Goal: Task Accomplishment & Management: Use online tool/utility

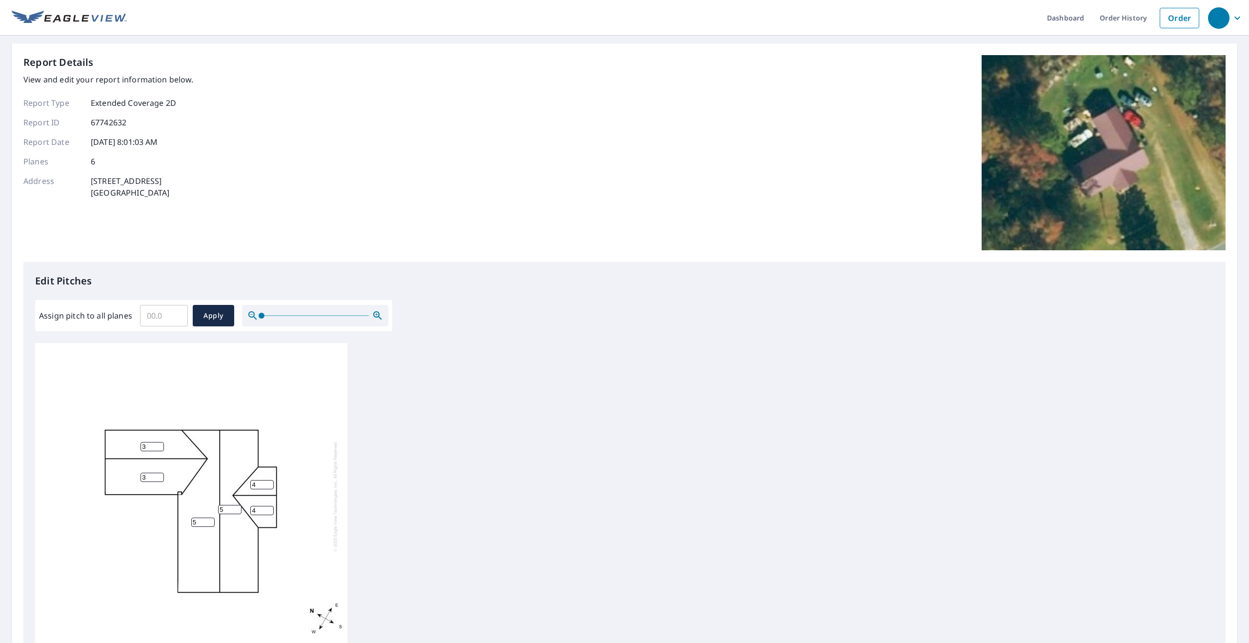
scroll to position [121, 0]
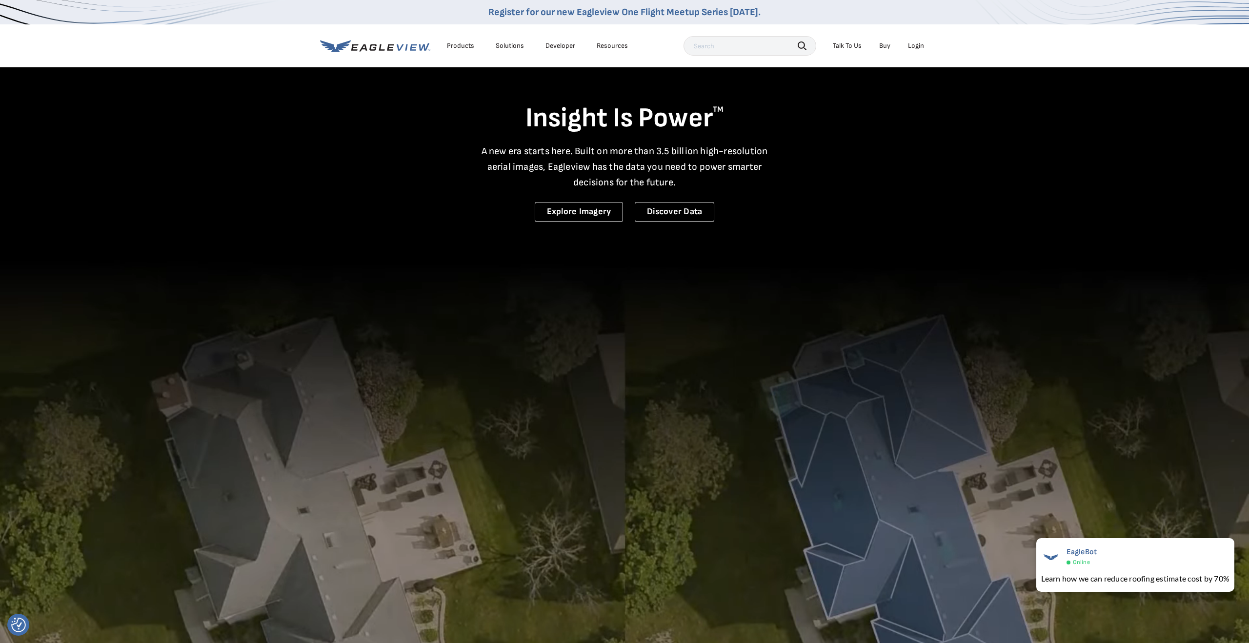
click at [917, 49] on div "Login" at bounding box center [916, 45] width 16 height 9
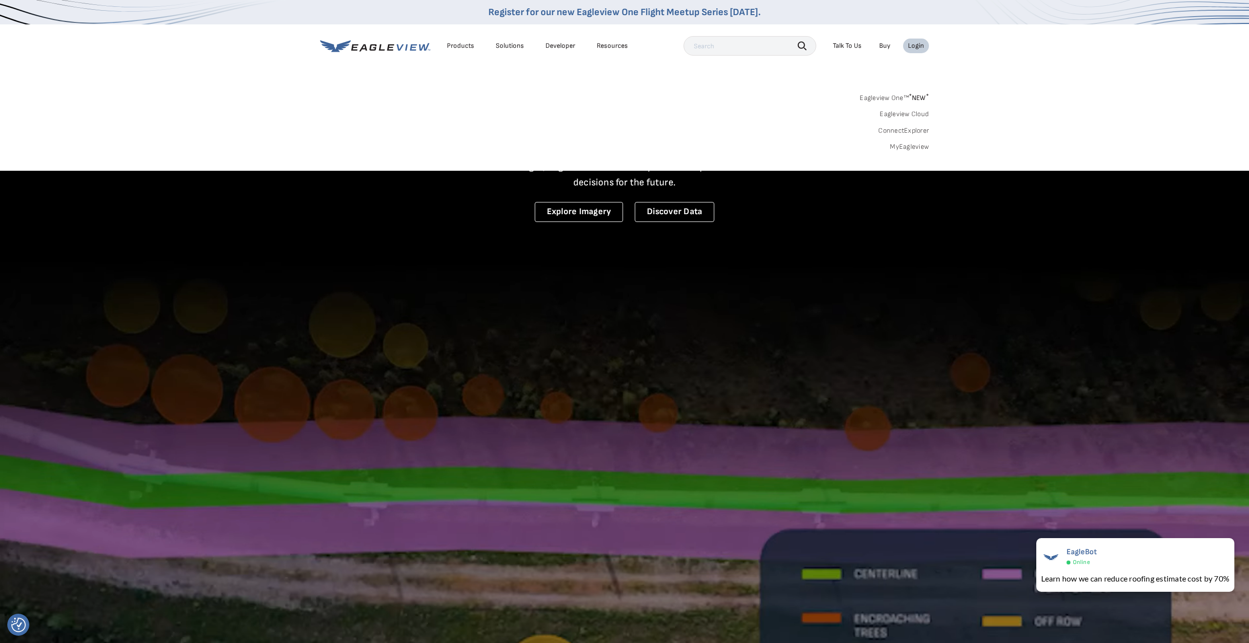
click at [907, 99] on link "Eagleview One™ * NEW *" at bounding box center [894, 96] width 69 height 11
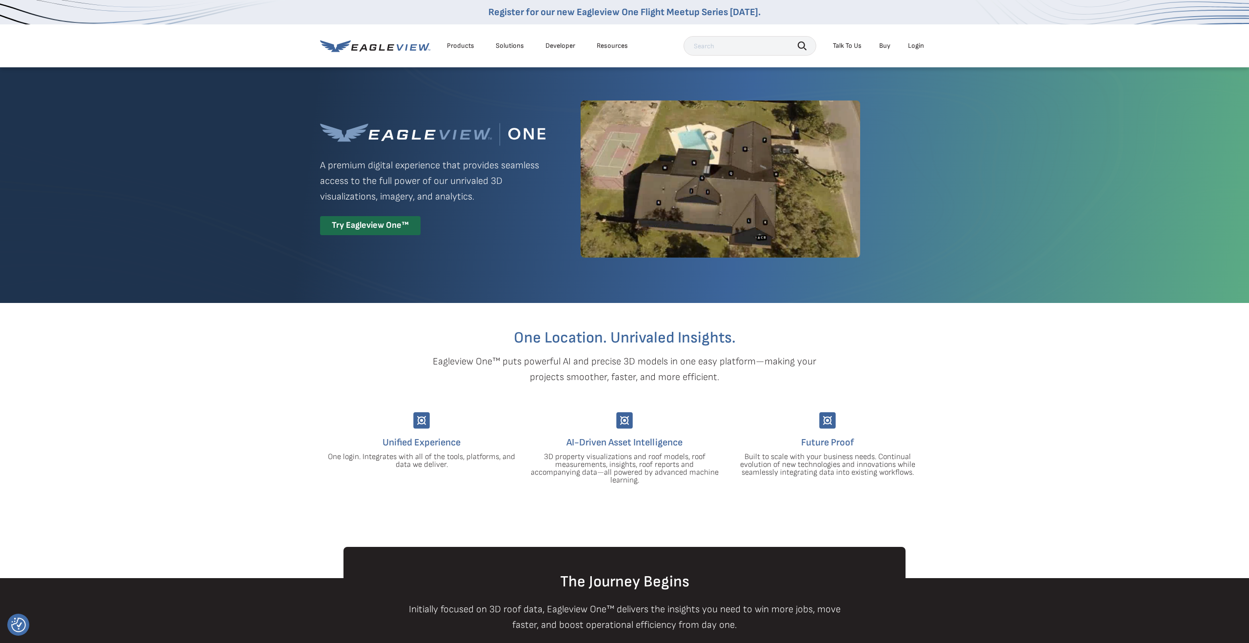
click at [920, 51] on li "Login" at bounding box center [916, 46] width 26 height 15
click at [918, 41] on div "Login" at bounding box center [916, 45] width 16 height 9
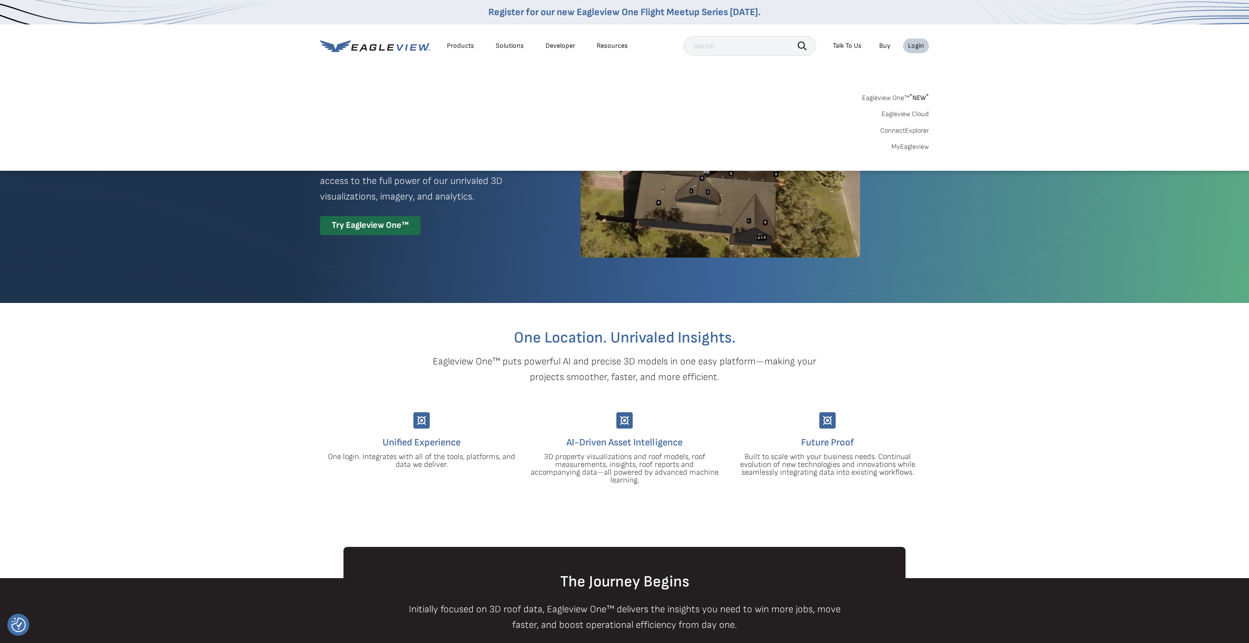
click at [906, 96] on link "Eagleview One™ * NEW *" at bounding box center [895, 96] width 67 height 11
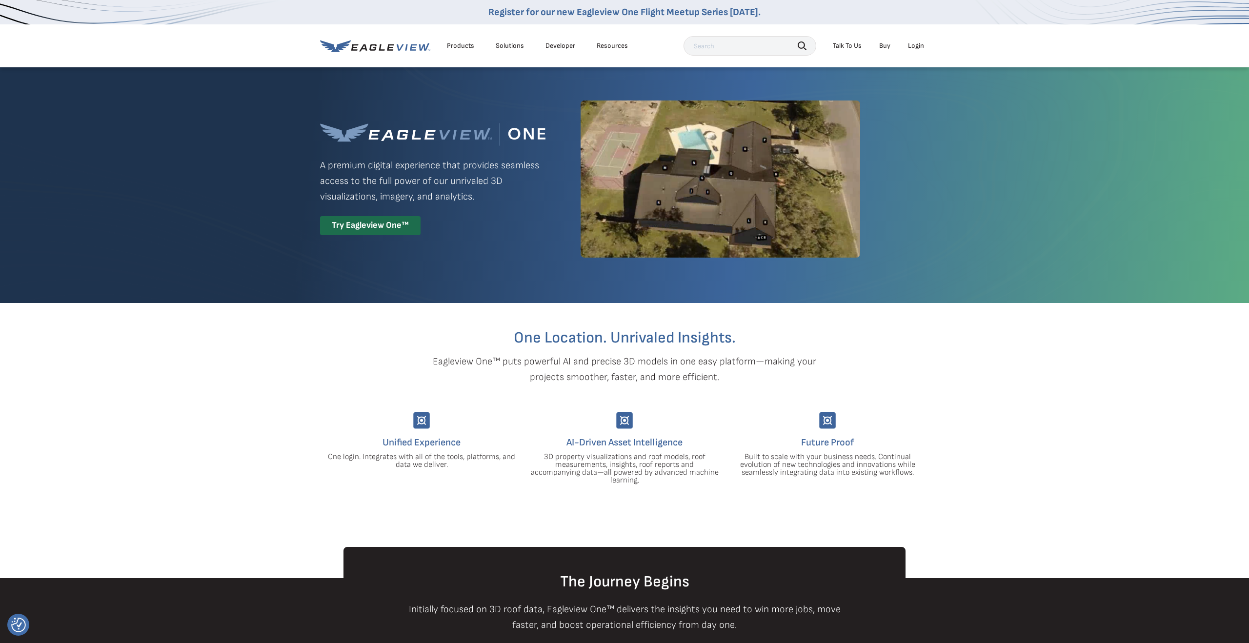
click at [913, 42] on div "Login" at bounding box center [916, 45] width 16 height 9
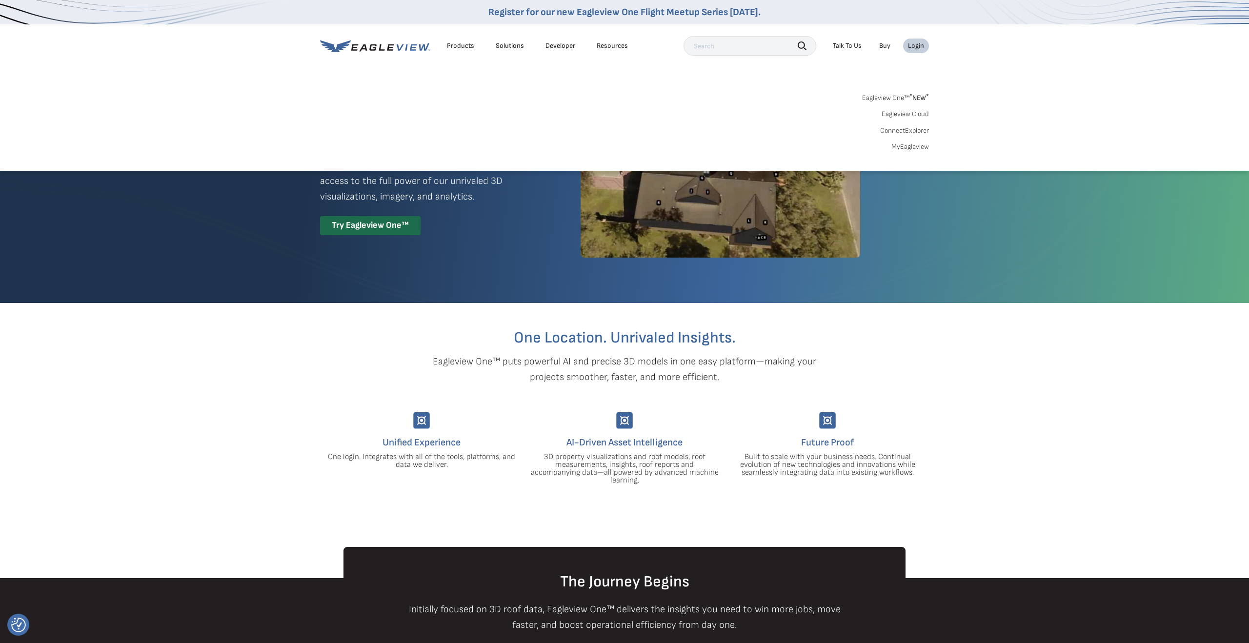
click at [915, 147] on link "MyEagleview" at bounding box center [910, 146] width 38 height 9
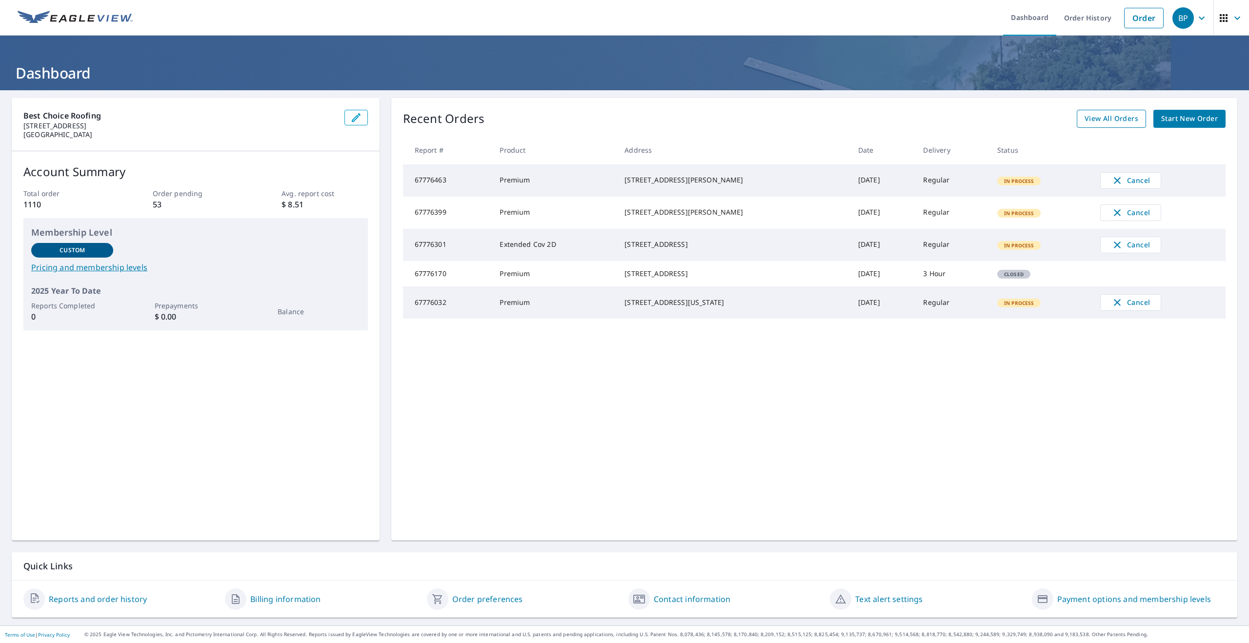
click at [1126, 126] on link "View All Orders" at bounding box center [1111, 119] width 69 height 18
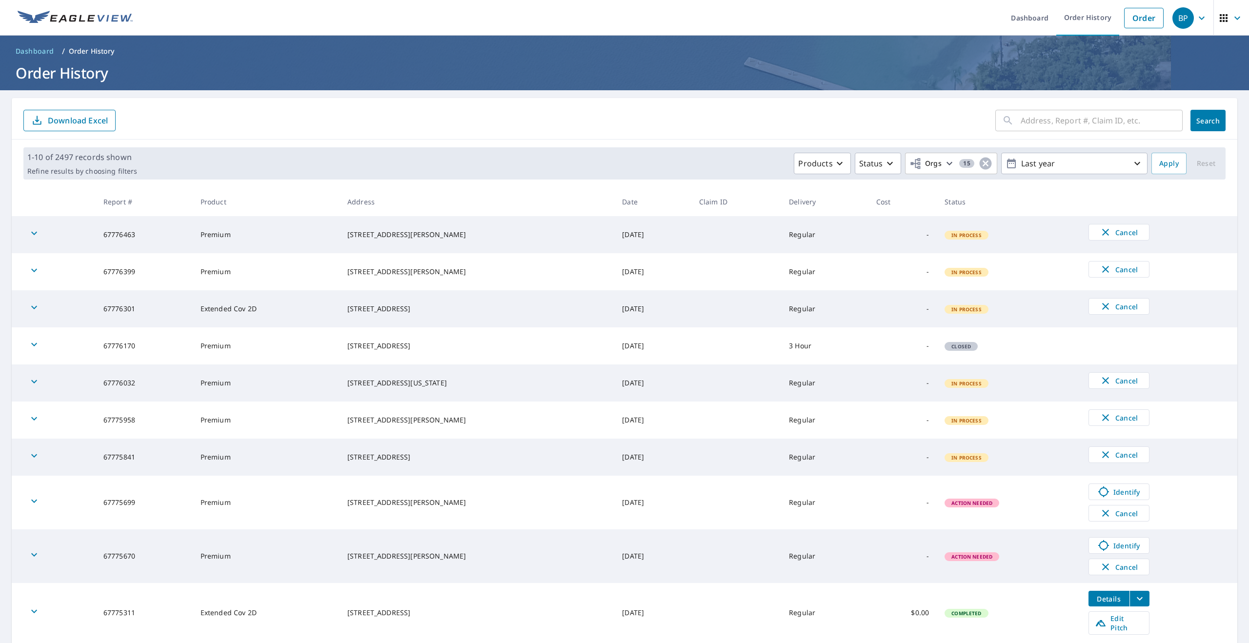
click at [1023, 119] on input "text" at bounding box center [1102, 120] width 162 height 27
type input "830 windsong"
click button "Search" at bounding box center [1207, 120] width 35 height 21
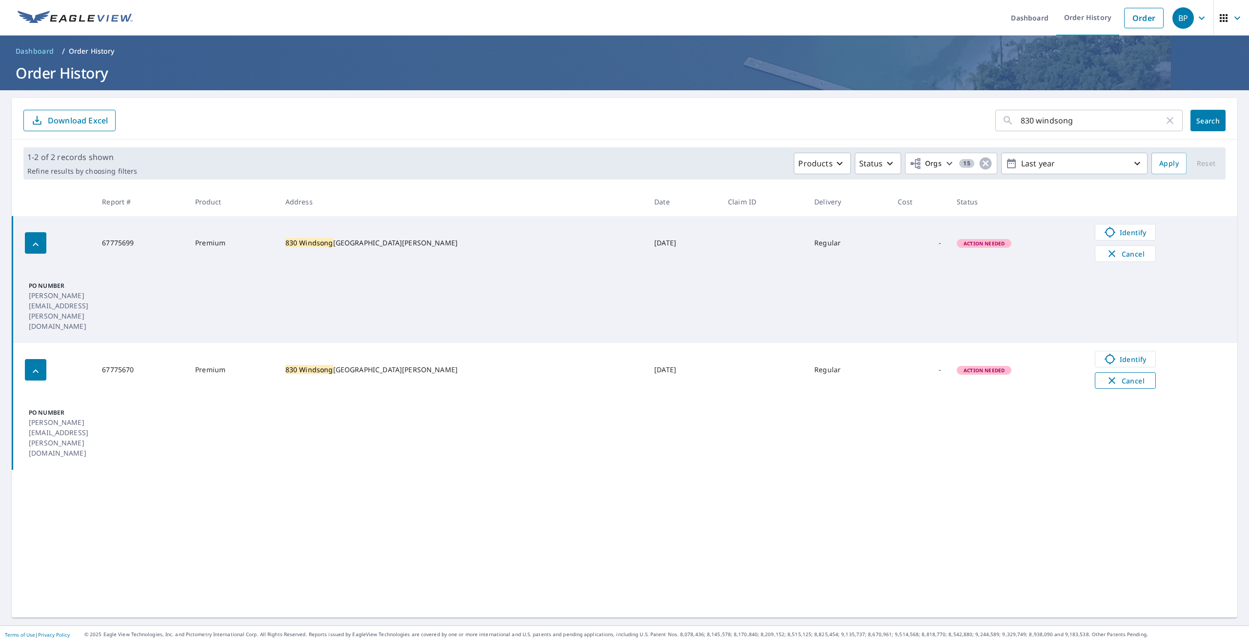
click at [1109, 375] on span "Cancel" at bounding box center [1125, 381] width 40 height 12
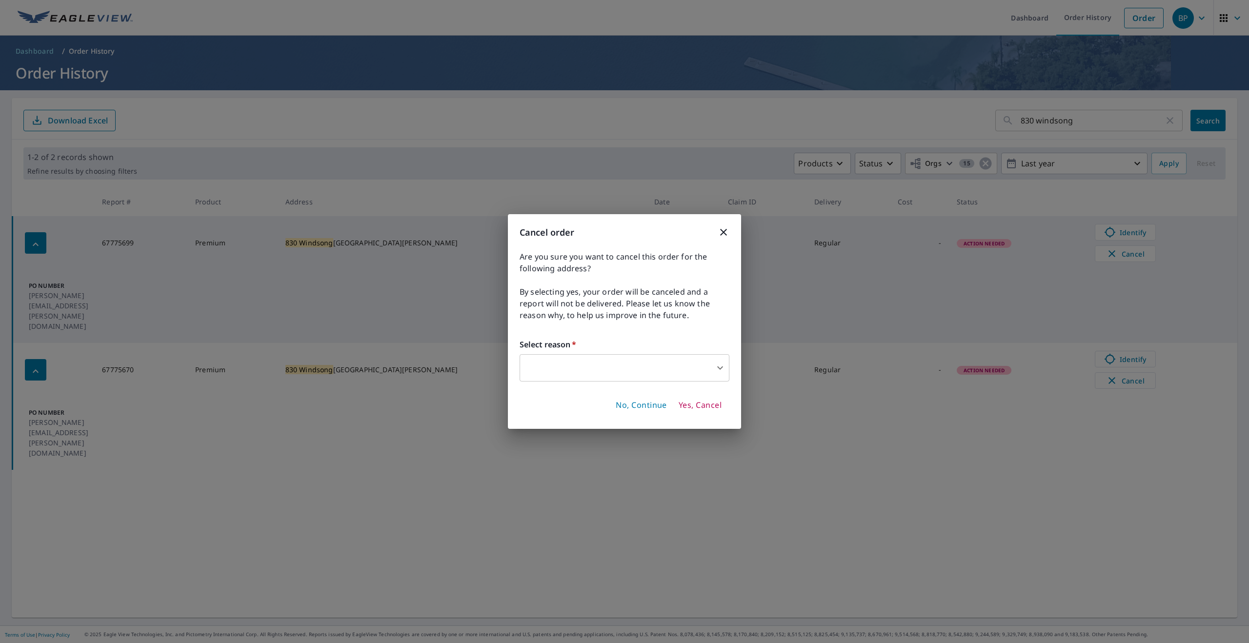
click at [684, 378] on body "BP BP Dashboard Order History Order BP Dashboard / Order History Order History …" at bounding box center [624, 321] width 1249 height 643
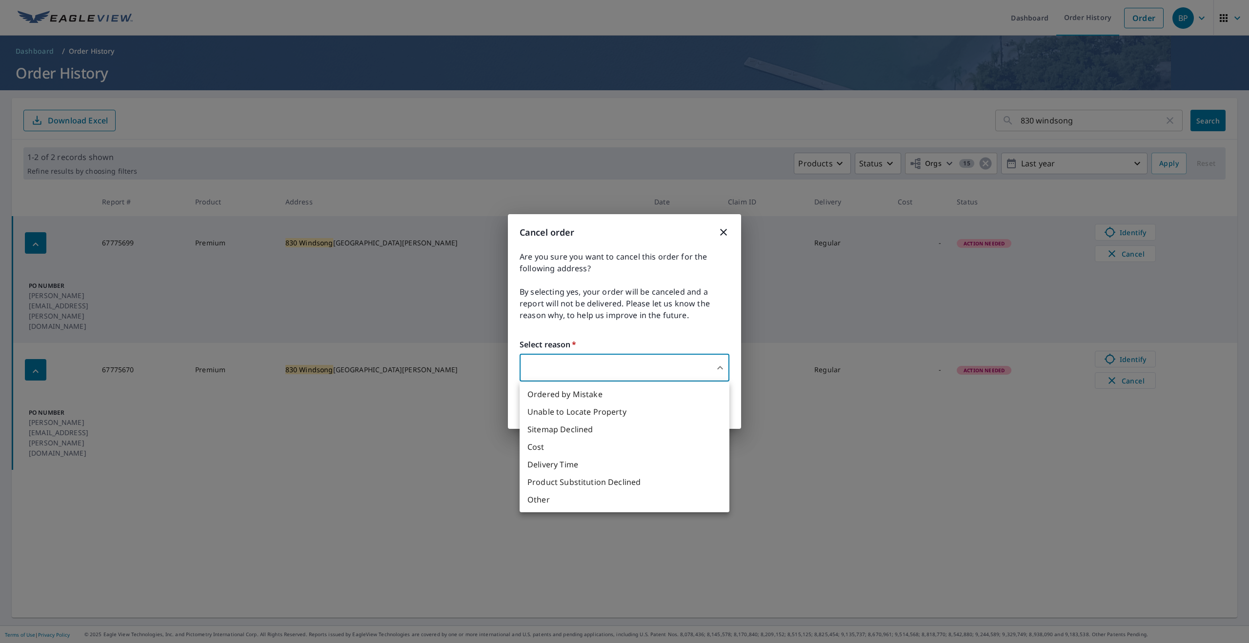
click at [653, 402] on li "Ordered by Mistake" at bounding box center [625, 394] width 210 height 18
type input "30"
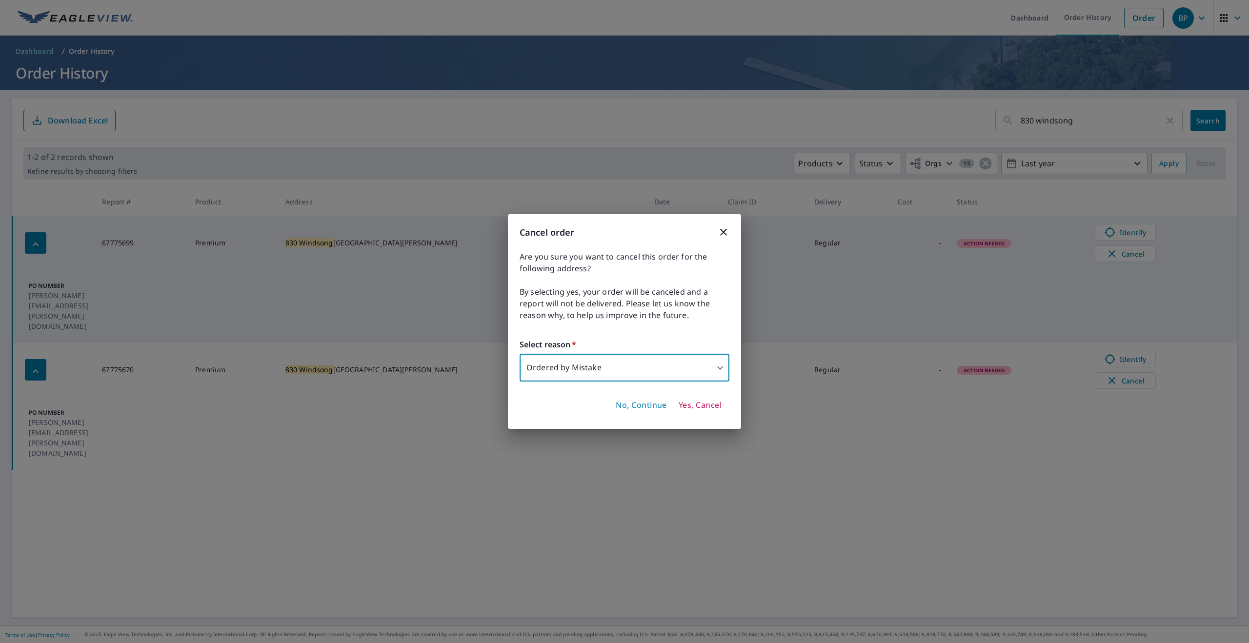
click at [700, 407] on span "Yes, Cancel" at bounding box center [700, 405] width 43 height 11
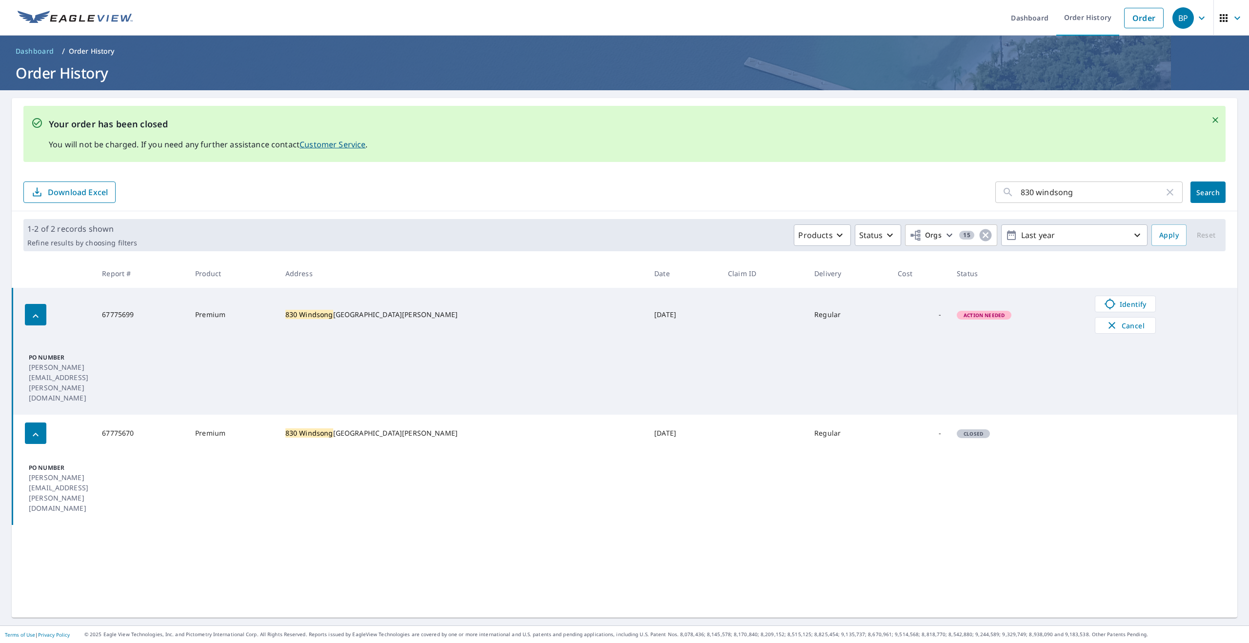
click at [1097, 295] on td "Identify Cancel" at bounding box center [1162, 315] width 150 height 54
click at [1104, 301] on icon at bounding box center [1110, 304] width 12 height 12
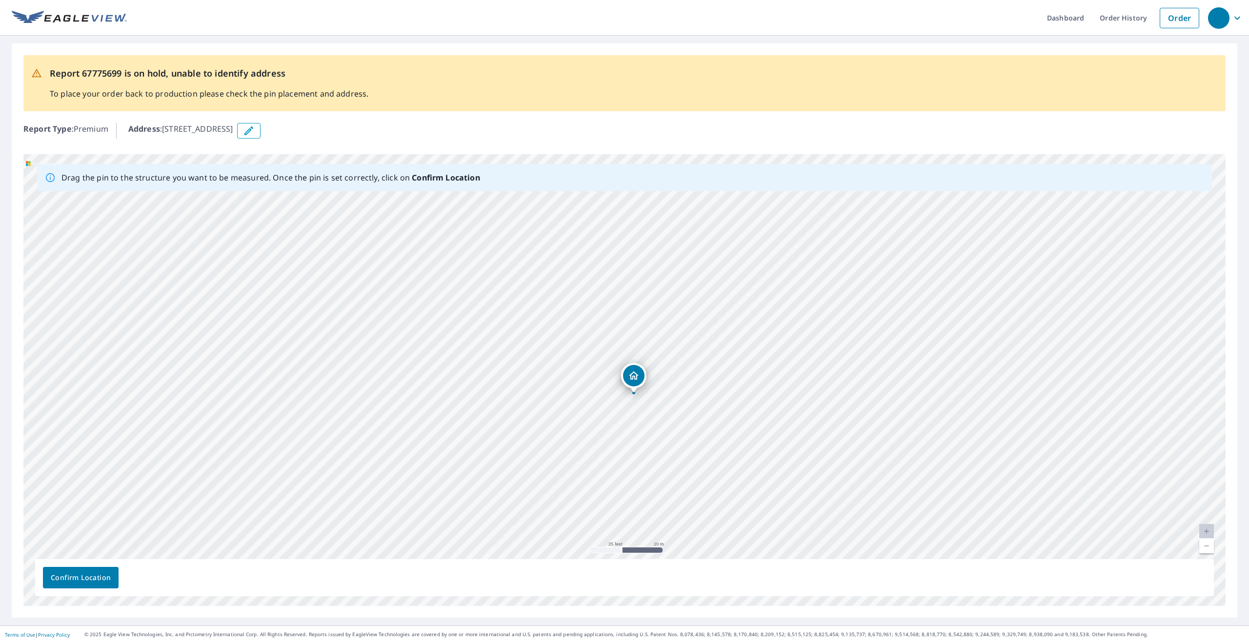
drag, startPoint x: 612, startPoint y: 462, endPoint x: 621, endPoint y: 477, distance: 17.3
click at [621, 477] on div "[STREET_ADDRESS][PERSON_NAME]" at bounding box center [624, 380] width 1202 height 452
drag, startPoint x: 565, startPoint y: 409, endPoint x: 557, endPoint y: 581, distance: 172.0
click at [557, 581] on div "Drag the pin to the structure you want to be measured. Once the pin is set corr…" at bounding box center [624, 380] width 1202 height 452
click at [613, 399] on div "[STREET_ADDRESS][PERSON_NAME]" at bounding box center [624, 380] width 1202 height 452
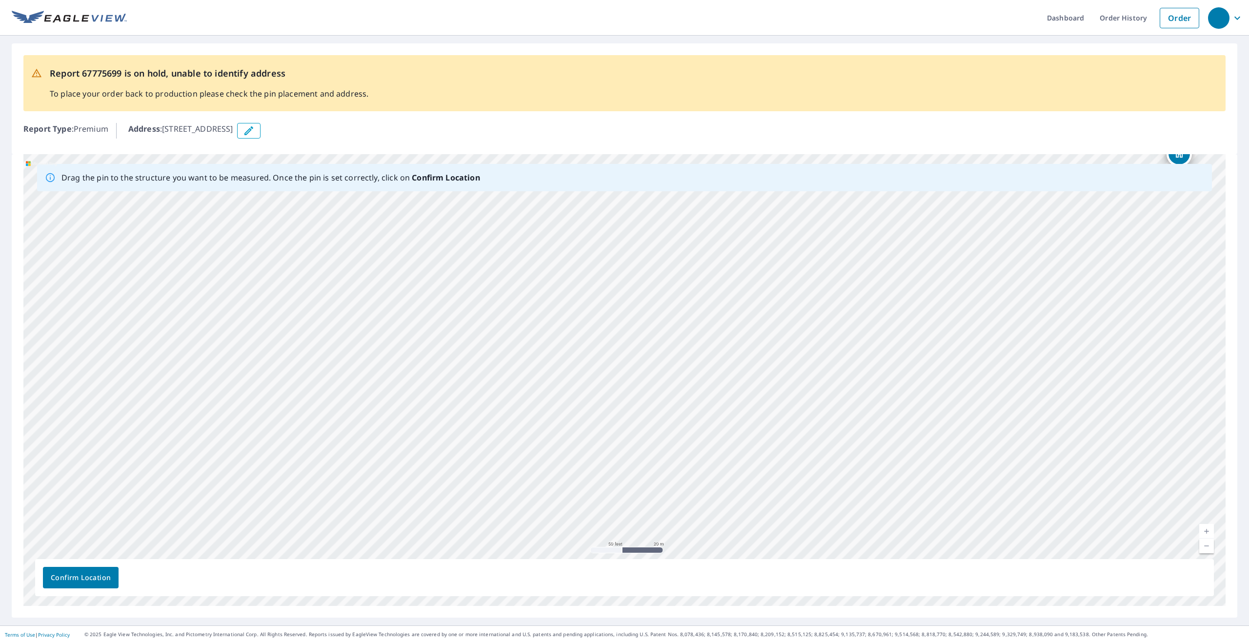
drag, startPoint x: 459, startPoint y: 420, endPoint x: 991, endPoint y: 201, distance: 574.9
click at [991, 201] on div "[STREET_ADDRESS][PERSON_NAME]" at bounding box center [624, 380] width 1202 height 452
drag, startPoint x: 683, startPoint y: 332, endPoint x: 151, endPoint y: 463, distance: 547.7
click at [151, 463] on div "[STREET_ADDRESS][PERSON_NAME]" at bounding box center [624, 380] width 1202 height 452
drag, startPoint x: 517, startPoint y: 413, endPoint x: -128, endPoint y: 627, distance: 680.2
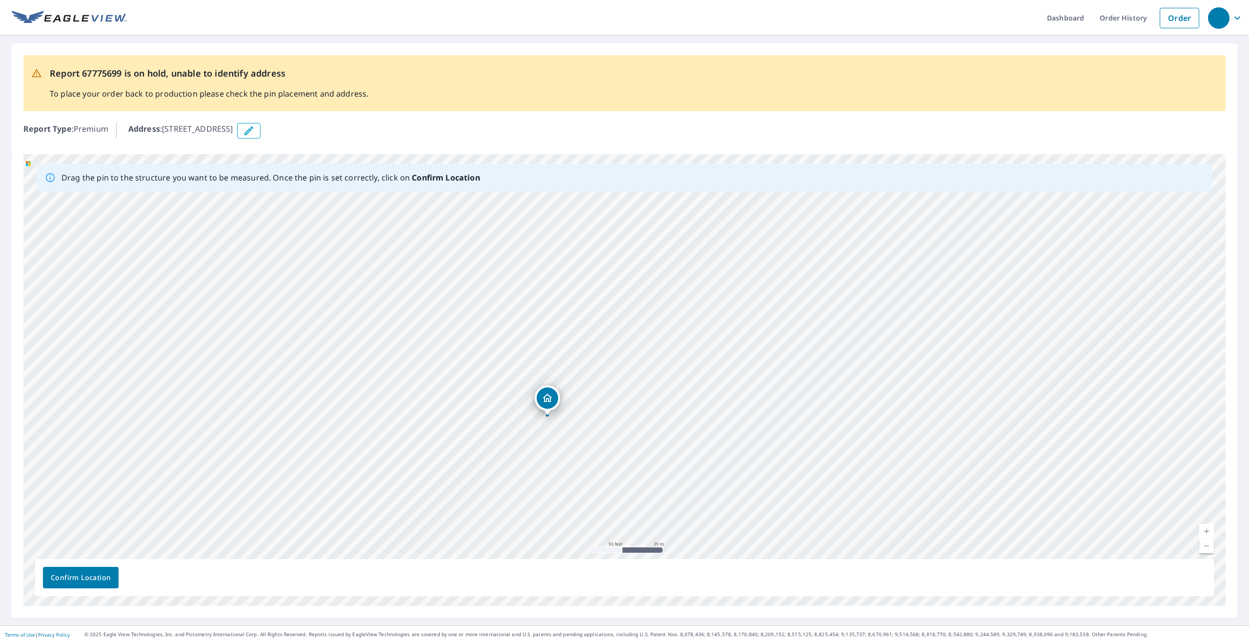
click at [0, 627] on html "Dashboard Order History Order Report 67775699 is on hold, unable to identify ad…" at bounding box center [624, 321] width 1249 height 643
click at [1207, 547] on link "Current Level 19, Zoom Out" at bounding box center [1206, 546] width 15 height 15
click at [1207, 547] on link "Current Level 17, Zoom Out" at bounding box center [1206, 546] width 15 height 15
click at [1207, 547] on link "Current Level 16, Zoom Out" at bounding box center [1206, 546] width 15 height 15
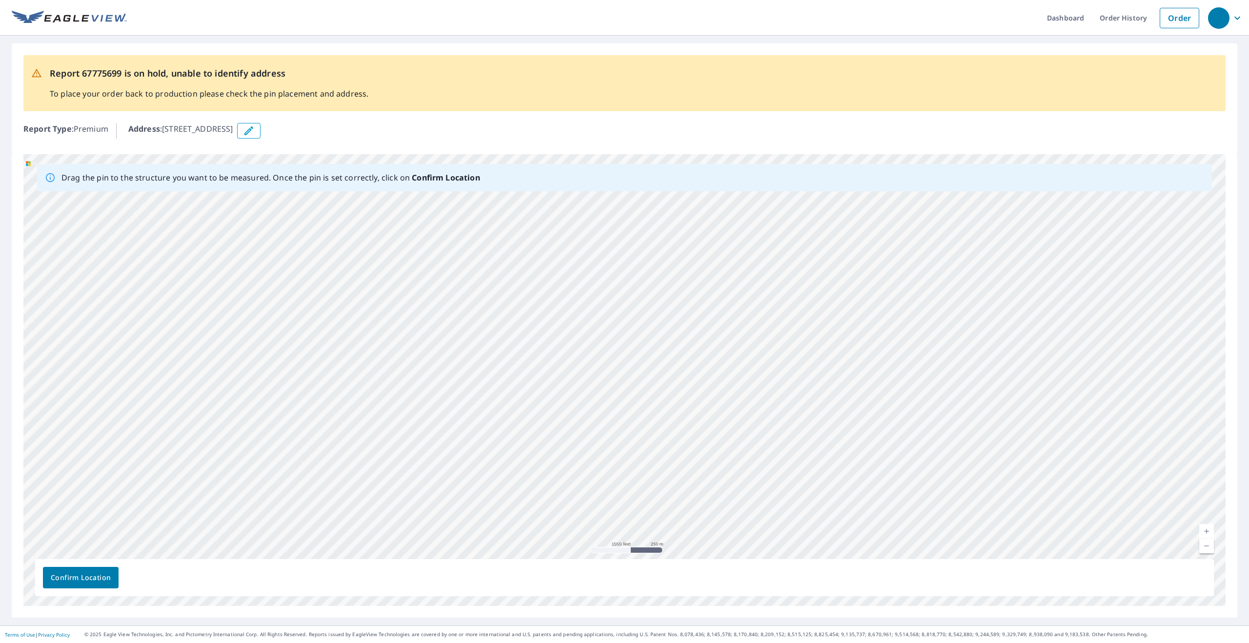
click at [1052, 468] on div "[STREET_ADDRESS][PERSON_NAME]" at bounding box center [624, 380] width 1202 height 452
drag, startPoint x: 1059, startPoint y: 387, endPoint x: 665, endPoint y: 531, distance: 418.7
click at [665, 531] on div "[STREET_ADDRESS][PERSON_NAME]" at bounding box center [624, 380] width 1202 height 452
drag, startPoint x: 954, startPoint y: 357, endPoint x: 973, endPoint y: 414, distance: 60.2
click at [973, 414] on div "[STREET_ADDRESS][PERSON_NAME]" at bounding box center [624, 380] width 1202 height 452
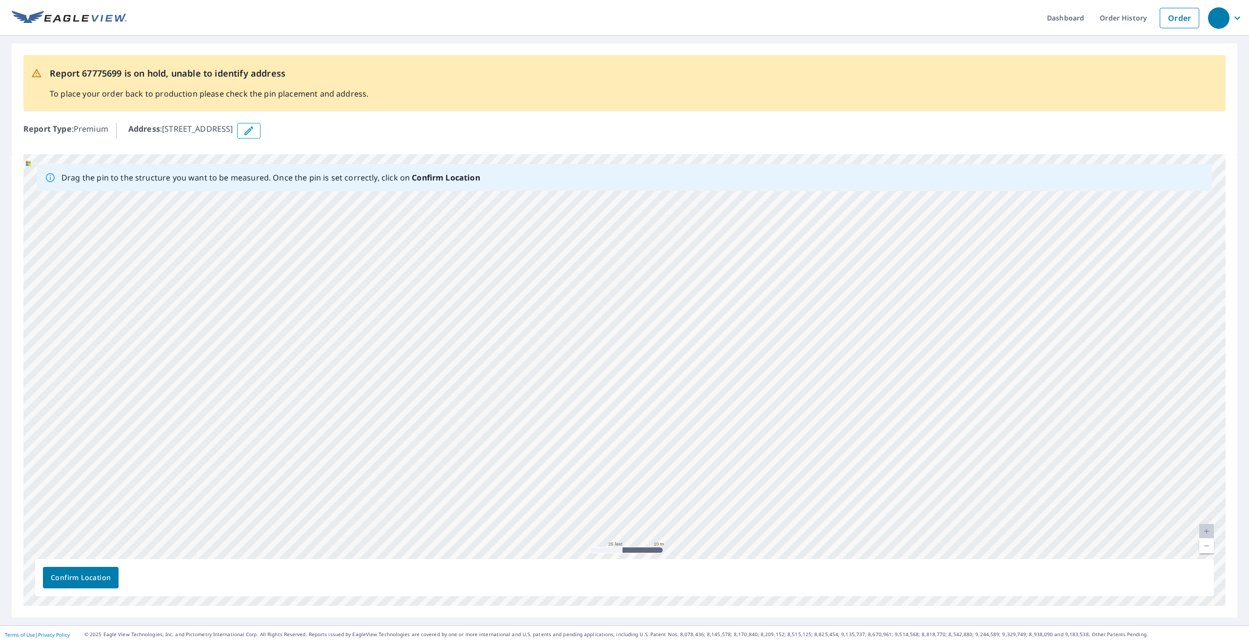
drag, startPoint x: 733, startPoint y: 385, endPoint x: 697, endPoint y: 525, distance: 144.6
click at [697, 525] on div "[STREET_ADDRESS][PERSON_NAME]" at bounding box center [624, 380] width 1202 height 452
click at [613, 362] on div "[STREET_ADDRESS][PERSON_NAME]" at bounding box center [624, 380] width 1202 height 452
drag, startPoint x: 594, startPoint y: 375, endPoint x: 963, endPoint y: 347, distance: 370.3
click at [81, 577] on span "Confirm Location" at bounding box center [81, 578] width 60 height 12
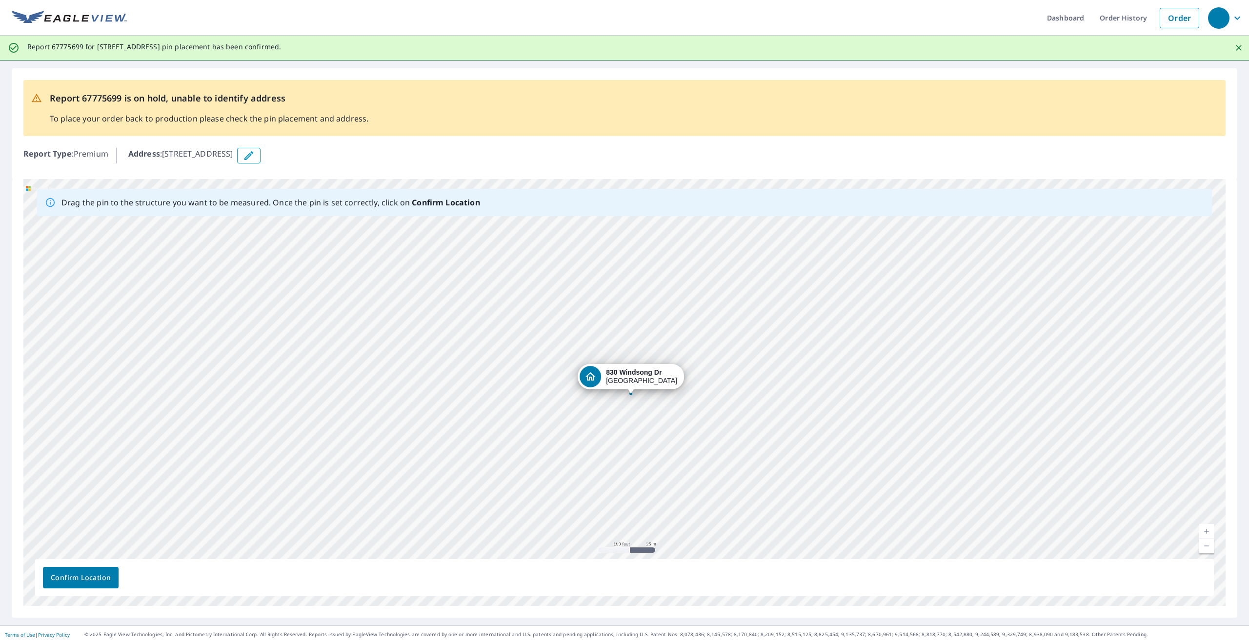
drag, startPoint x: 628, startPoint y: 391, endPoint x: 634, endPoint y: 382, distance: 11.0
click at [634, 382] on div "[STREET_ADDRESS][PERSON_NAME]" at bounding box center [624, 392] width 1202 height 427
click at [70, 579] on span "Confirm Location" at bounding box center [81, 578] width 60 height 12
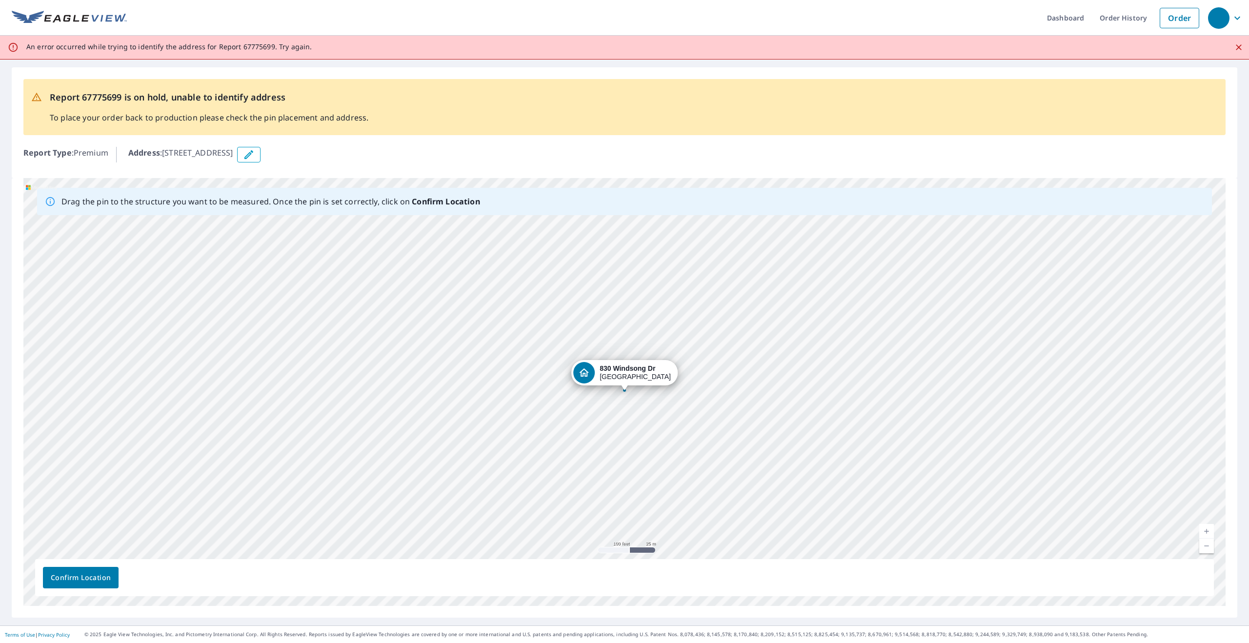
click at [614, 396] on div "[STREET_ADDRESS][PERSON_NAME]" at bounding box center [624, 392] width 1202 height 428
click at [631, 419] on div "[STREET_ADDRESS][PERSON_NAME]" at bounding box center [624, 392] width 1202 height 428
drag, startPoint x: 606, startPoint y: 375, endPoint x: 51, endPoint y: 413, distance: 556.5
click at [51, 413] on div "[STREET_ADDRESS][PERSON_NAME]" at bounding box center [624, 392] width 1202 height 428
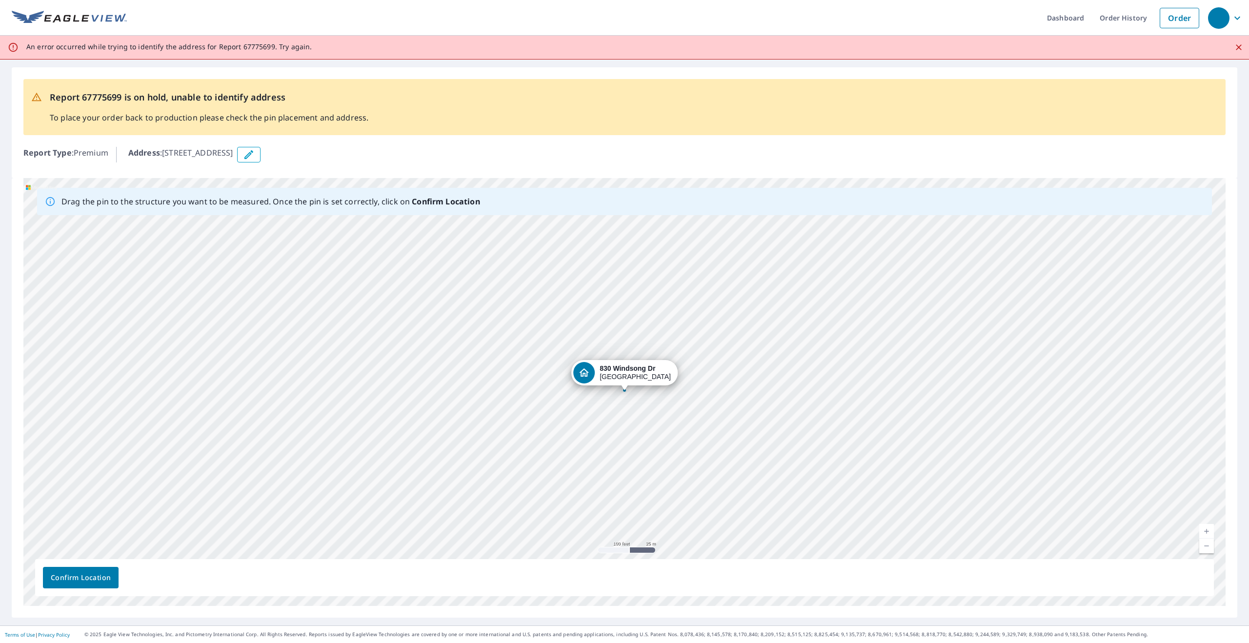
click at [333, 421] on div "[STREET_ADDRESS][PERSON_NAME]" at bounding box center [624, 392] width 1202 height 428
drag, startPoint x: 592, startPoint y: 368, endPoint x: 299, endPoint y: 400, distance: 294.5
click at [299, 400] on div "[STREET_ADDRESS][PERSON_NAME]" at bounding box center [624, 392] width 1202 height 428
